Goal: Obtain resource: Download file/media

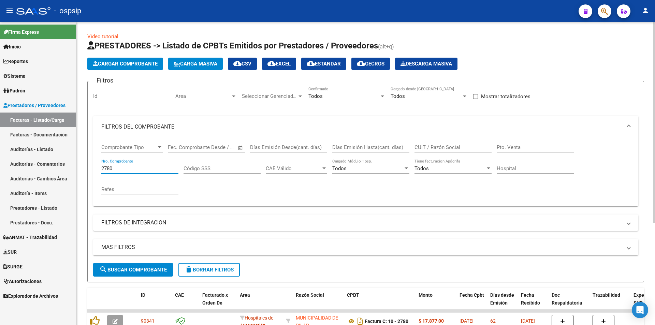
scroll to position [51, 0]
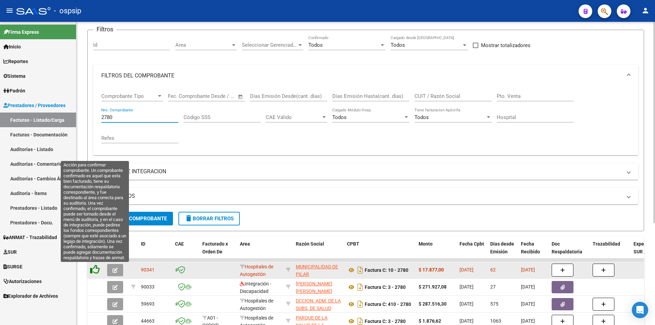
click at [93, 269] on icon at bounding box center [95, 270] width 10 height 10
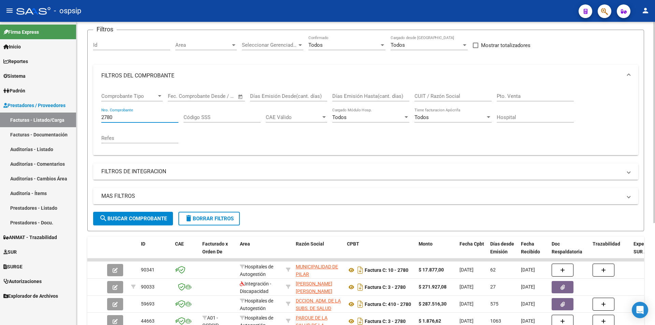
click at [141, 117] on input "2780" at bounding box center [139, 117] width 77 height 6
type input "2"
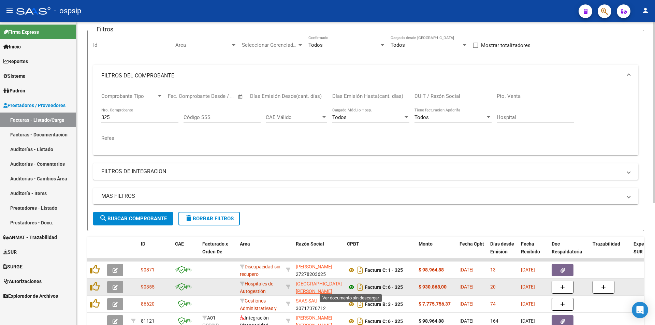
click at [350, 288] on icon at bounding box center [351, 287] width 9 height 8
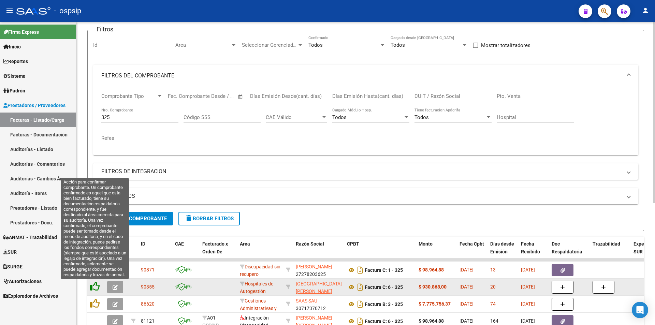
click at [96, 285] on icon at bounding box center [95, 287] width 10 height 10
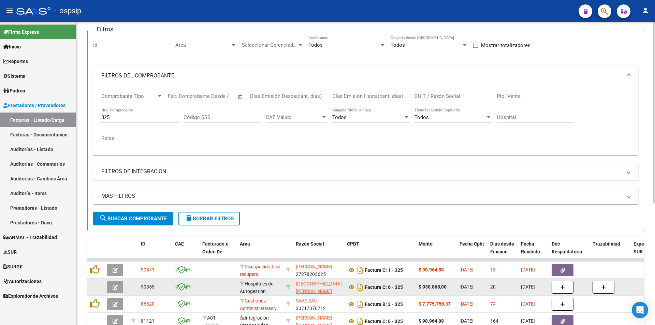
click at [114, 118] on input "325" at bounding box center [139, 117] width 77 height 6
type input "3"
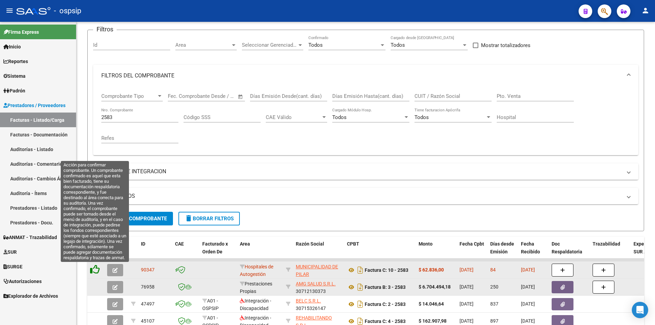
click at [93, 271] on icon at bounding box center [95, 270] width 10 height 10
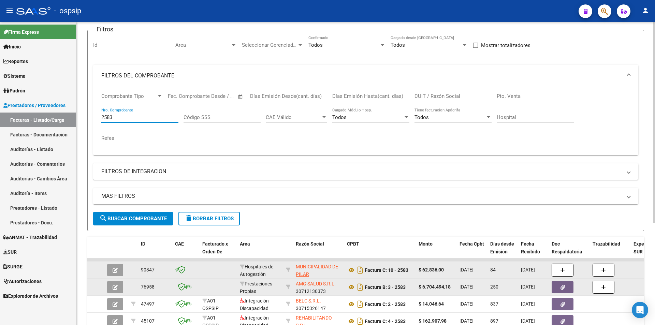
click at [127, 119] on input "2583" at bounding box center [139, 117] width 77 height 6
type input "2"
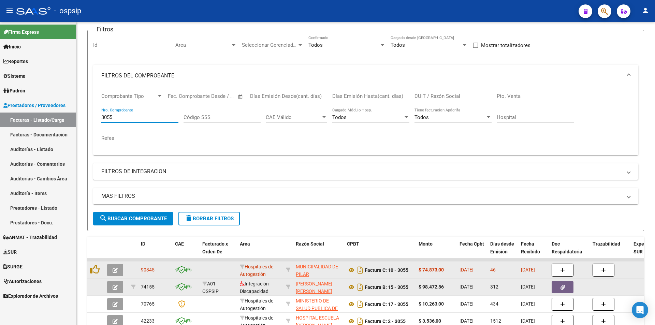
type input "3055"
